Goal: Navigation & Orientation: Find specific page/section

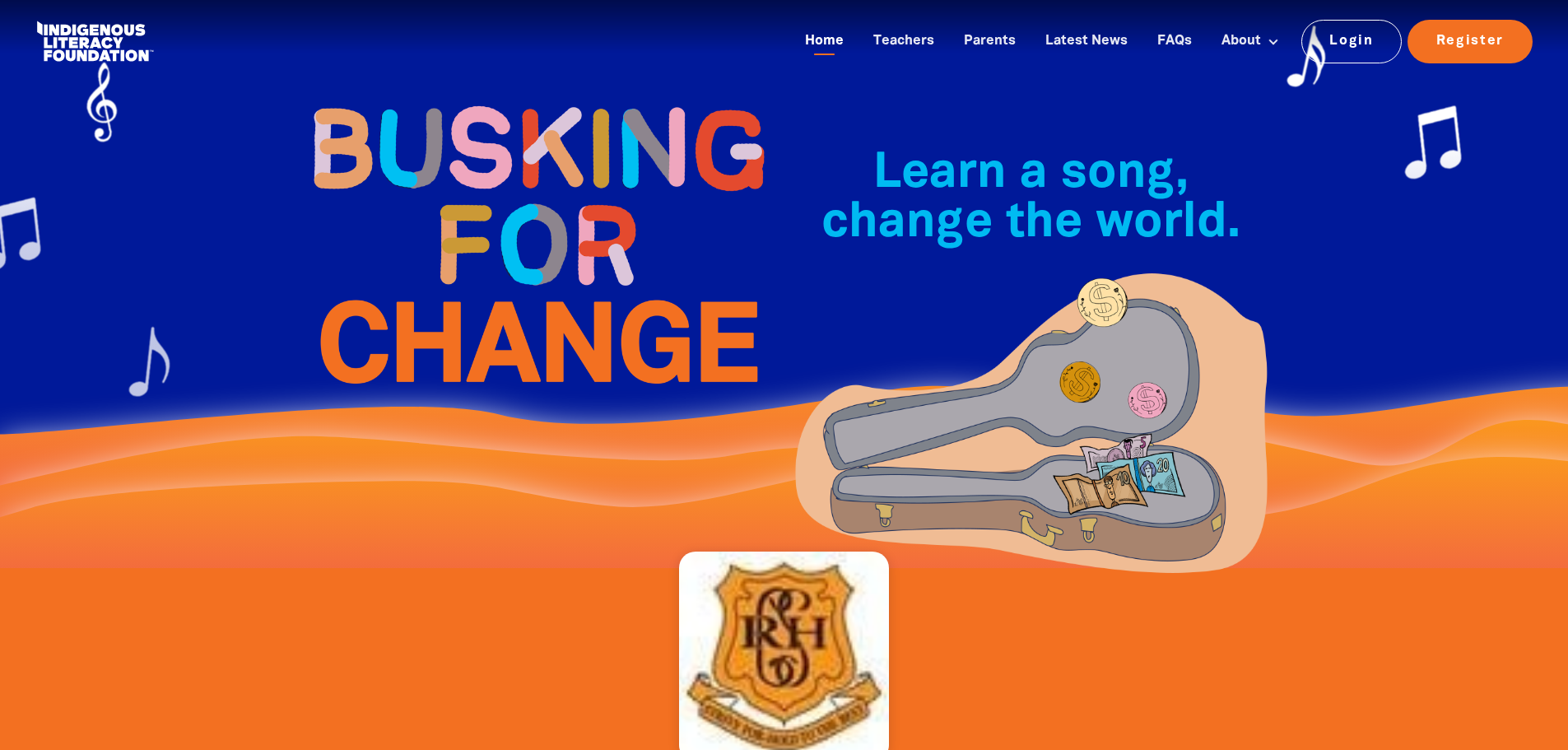
click at [850, 43] on link "Home" at bounding box center [824, 41] width 58 height 27
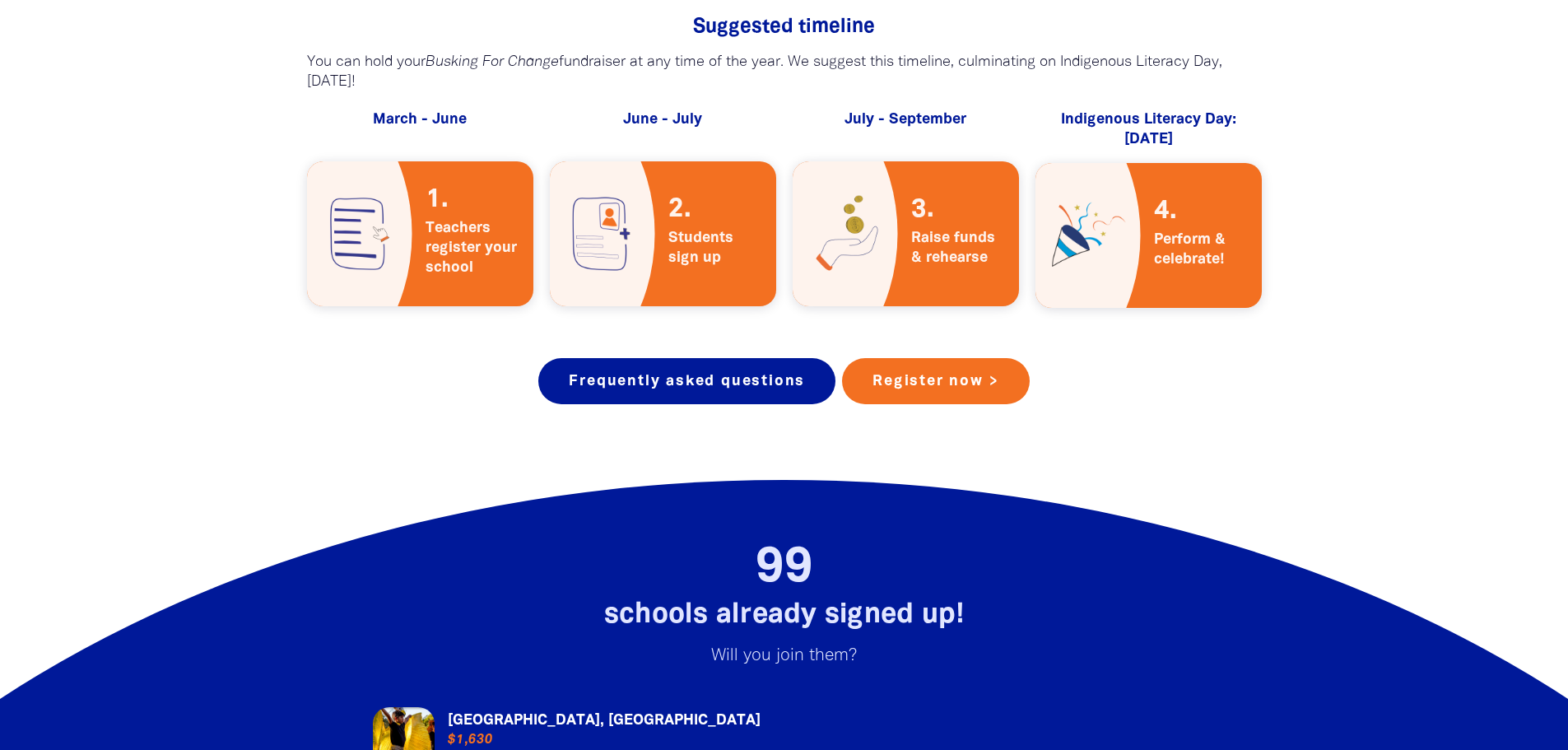
scroll to position [3460, 0]
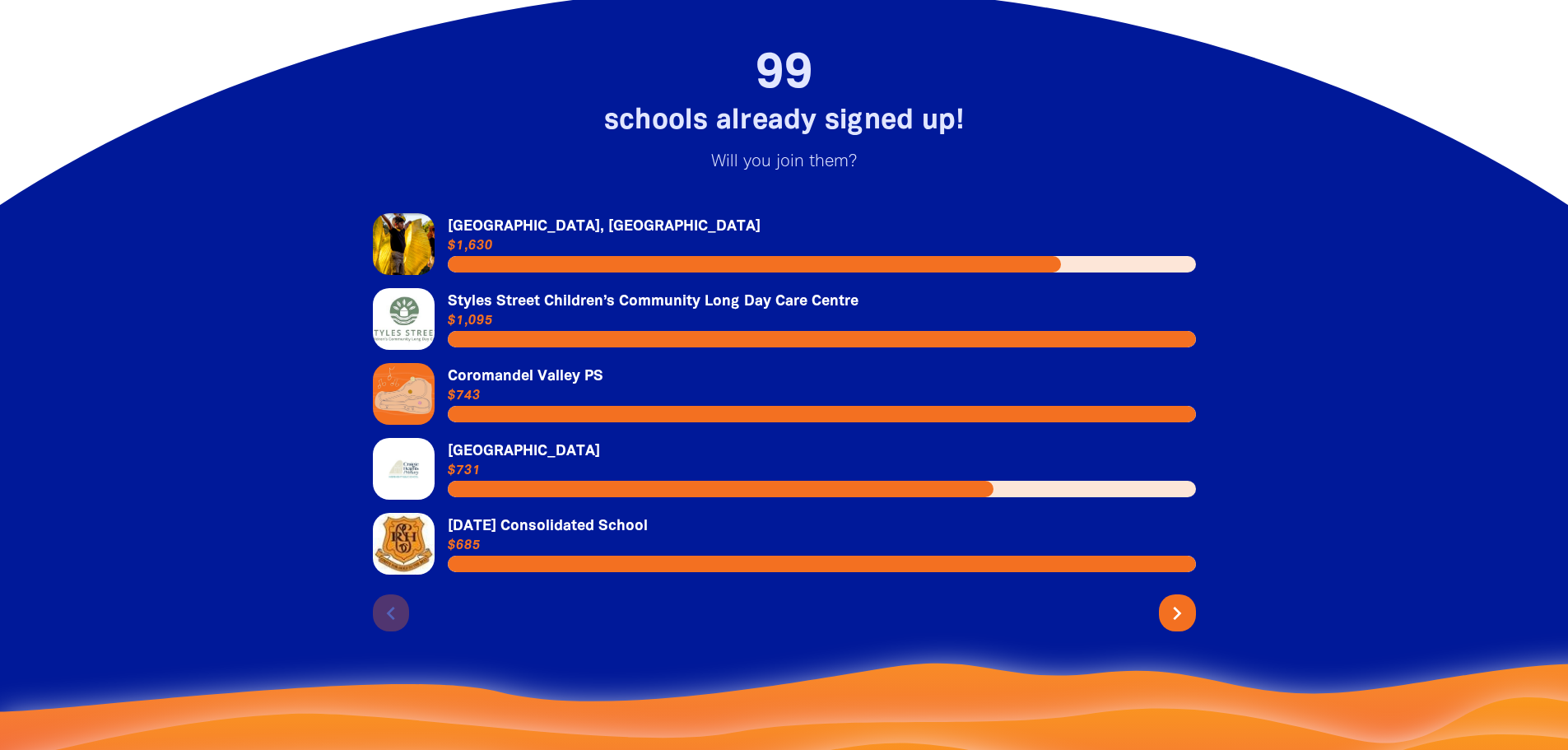
click at [568, 438] on link "Link to Craigie Heights Primary School" at bounding box center [784, 469] width 823 height 62
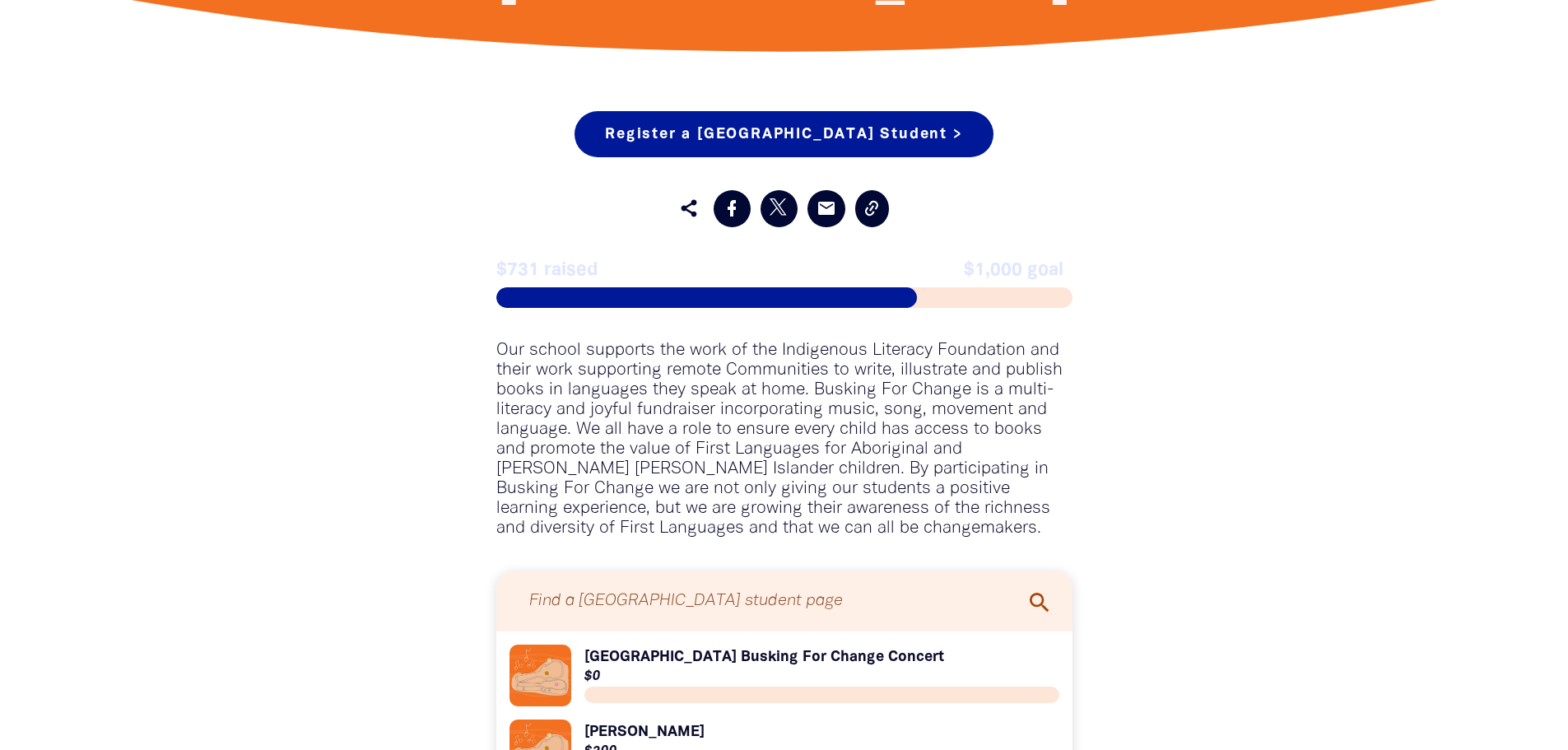
scroll to position [1070, 0]
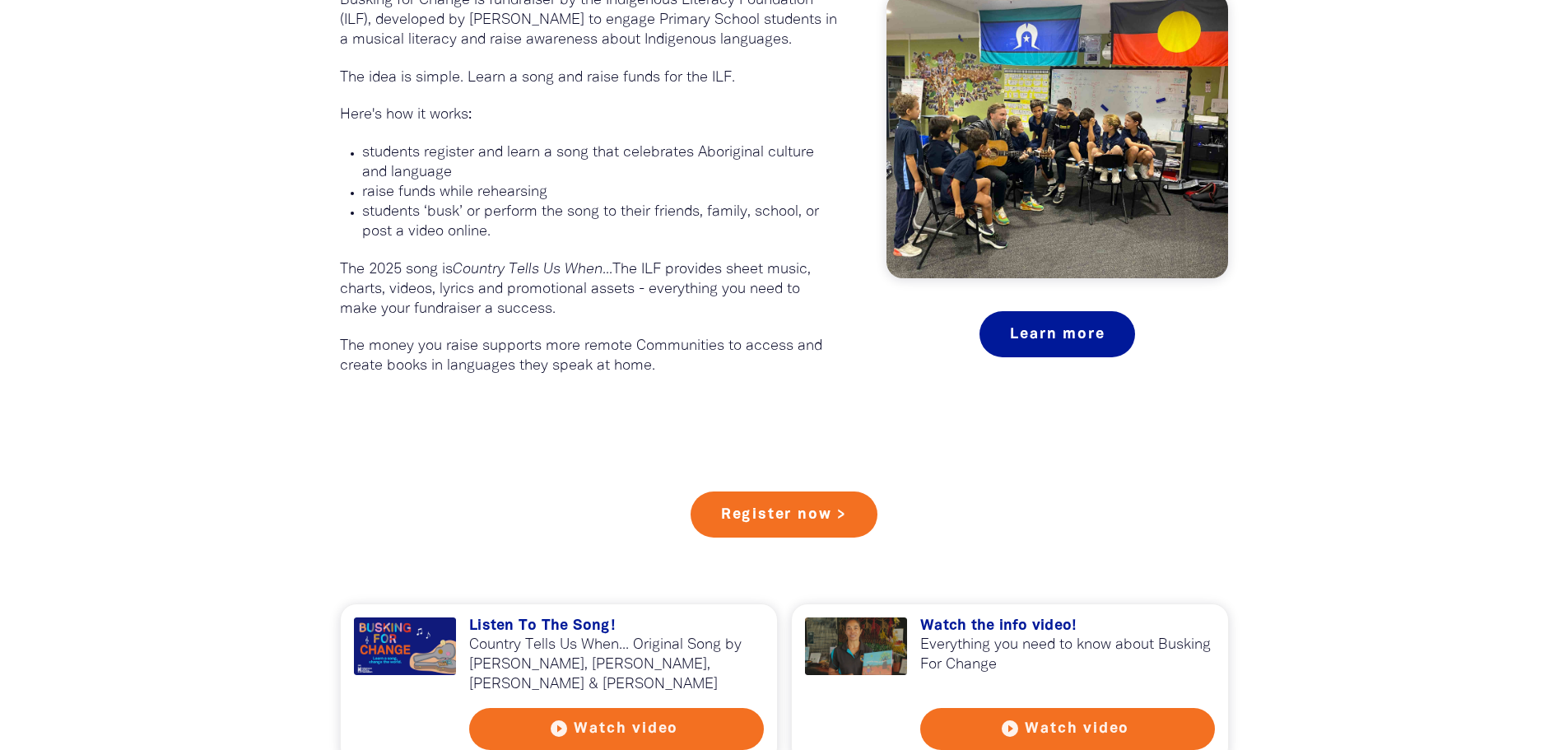
scroll to position [3460, 0]
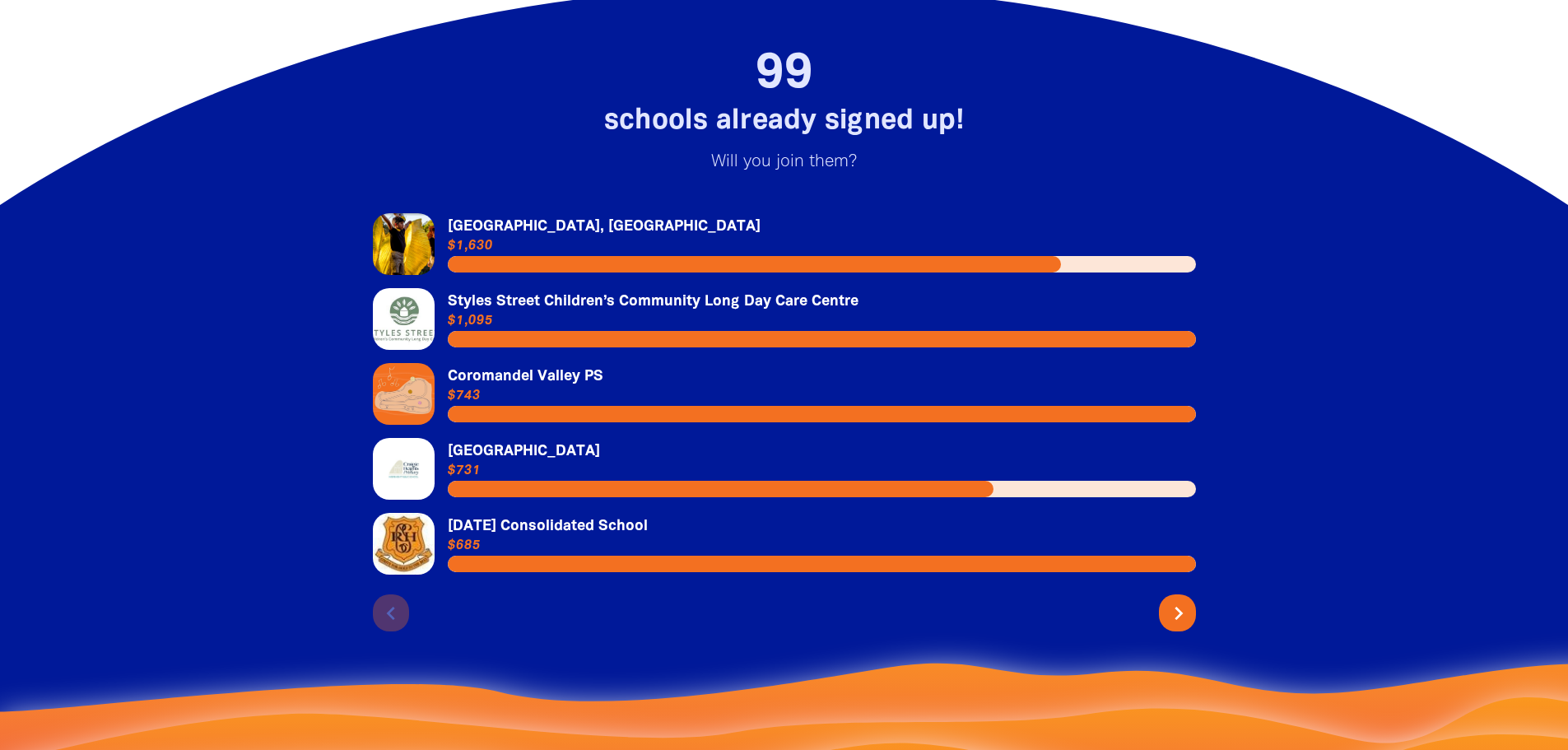
click at [1182, 601] on icon "chevron_right" at bounding box center [1179, 614] width 27 height 27
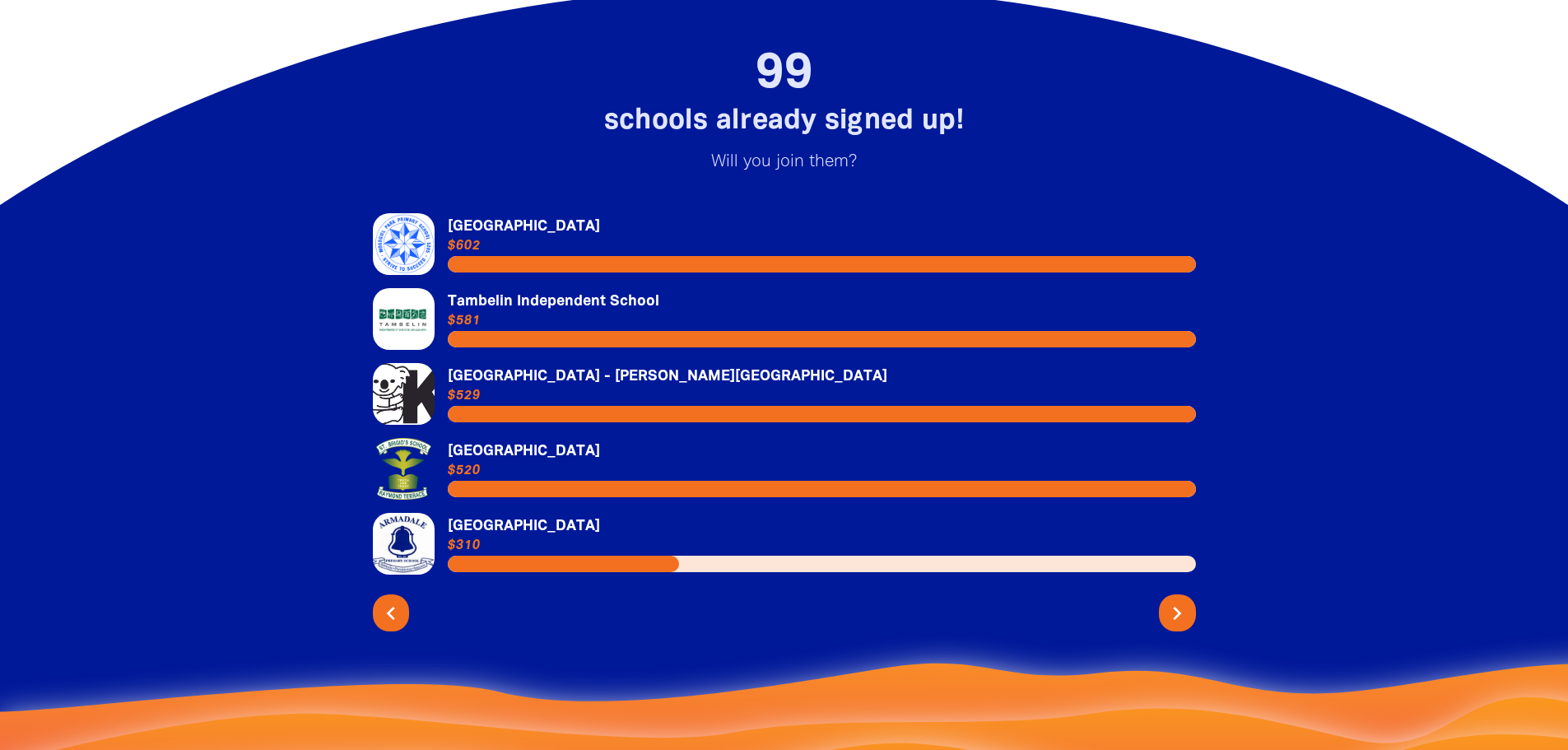
click at [572, 513] on link "Link to Armadale Primary School" at bounding box center [784, 543] width 823 height 62
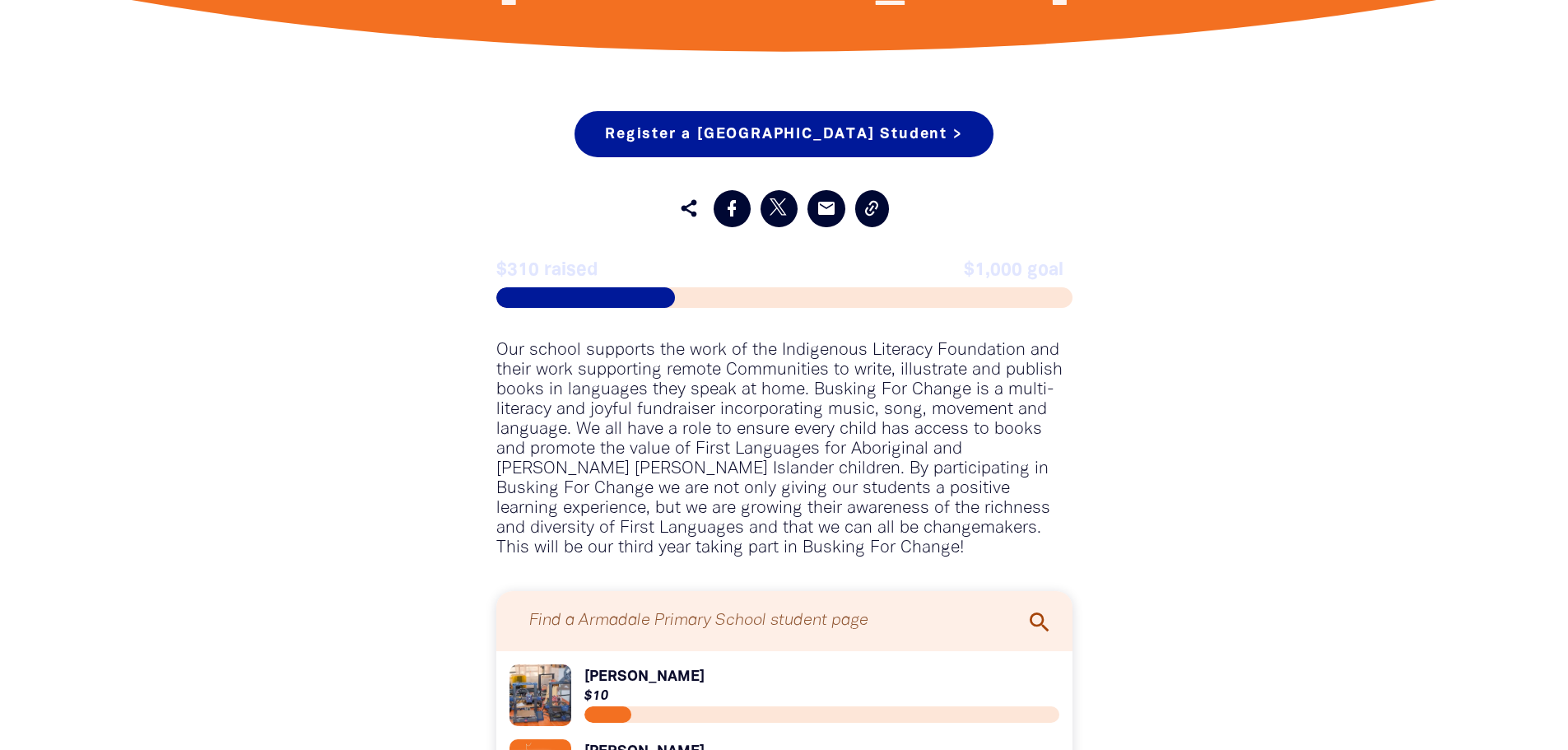
scroll to position [1154, 0]
